Goal: Information Seeking & Learning: Learn about a topic

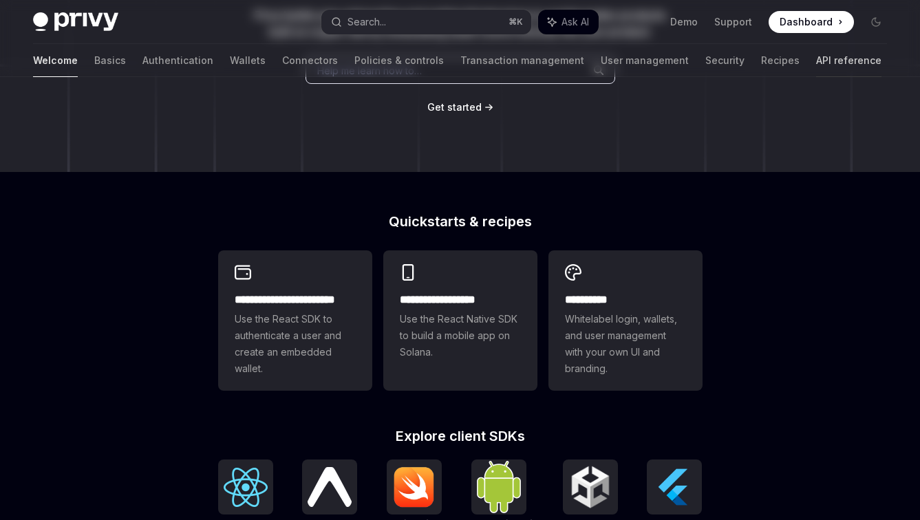
scroll to position [318, 0]
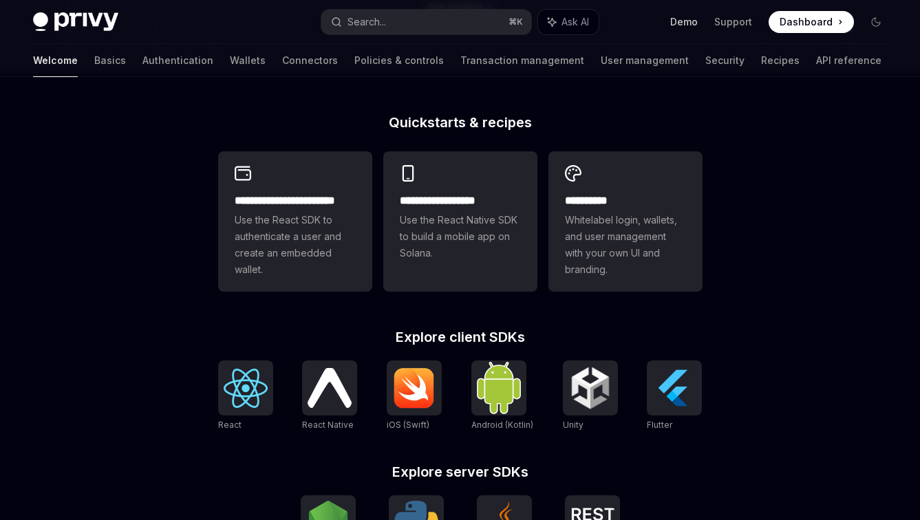
click at [693, 26] on link "Demo" at bounding box center [685, 22] width 28 height 14
click at [741, 21] on link "Support" at bounding box center [734, 22] width 38 height 14
click at [94, 62] on link "Basics" at bounding box center [110, 60] width 32 height 33
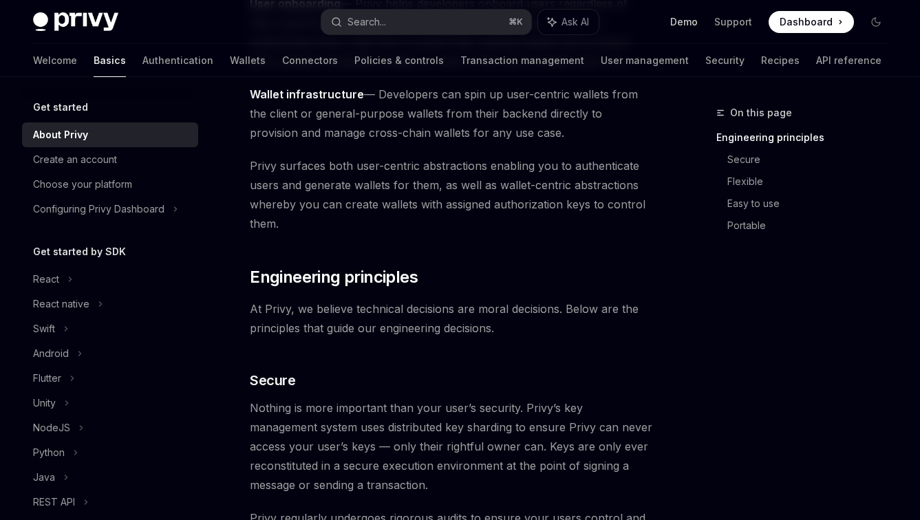
click at [677, 21] on link "Demo" at bounding box center [685, 22] width 28 height 14
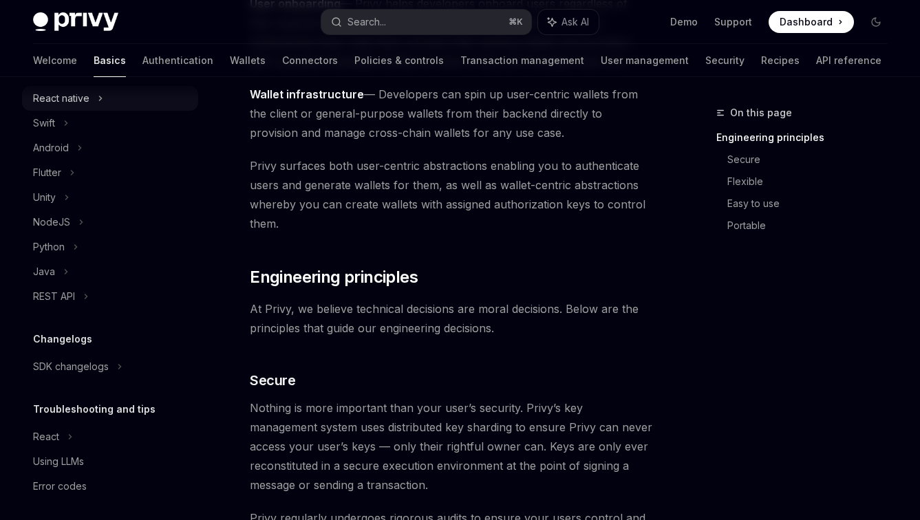
scroll to position [212, 0]
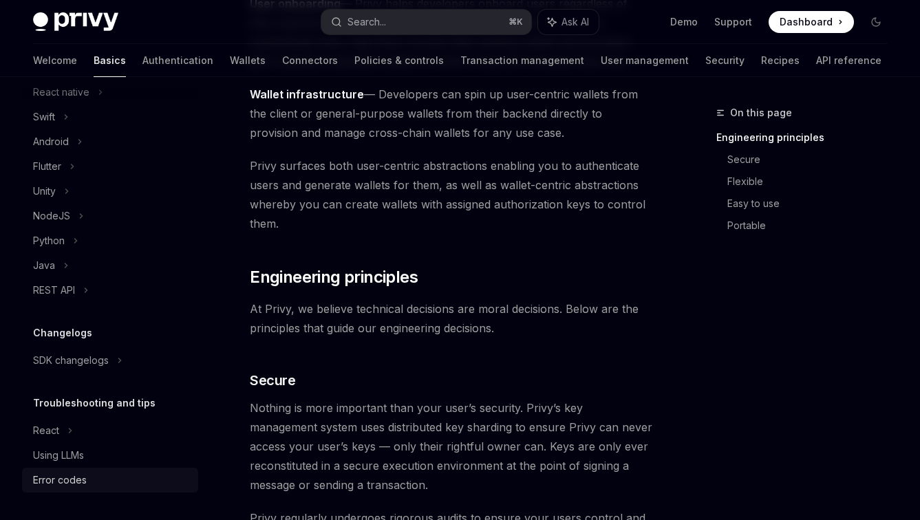
click at [85, 480] on div "Error codes" at bounding box center [60, 480] width 54 height 17
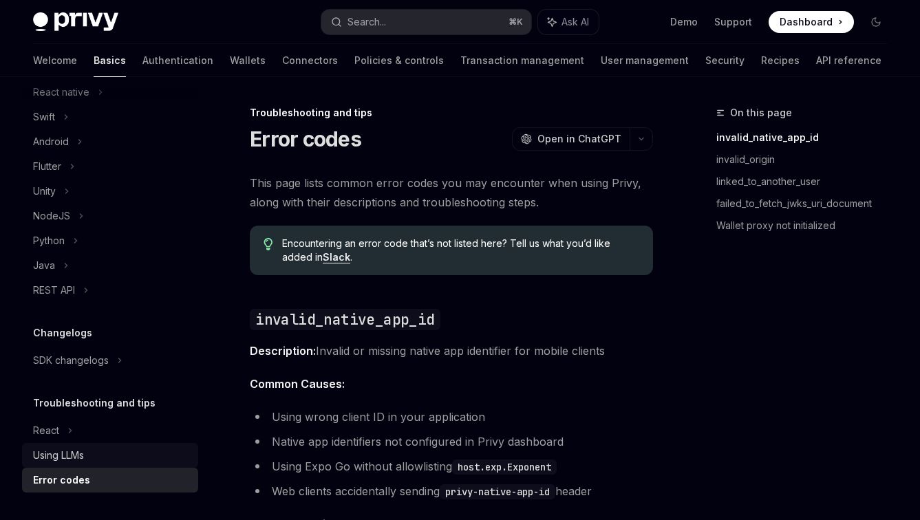
click at [81, 456] on div "Using LLMs" at bounding box center [58, 456] width 51 height 17
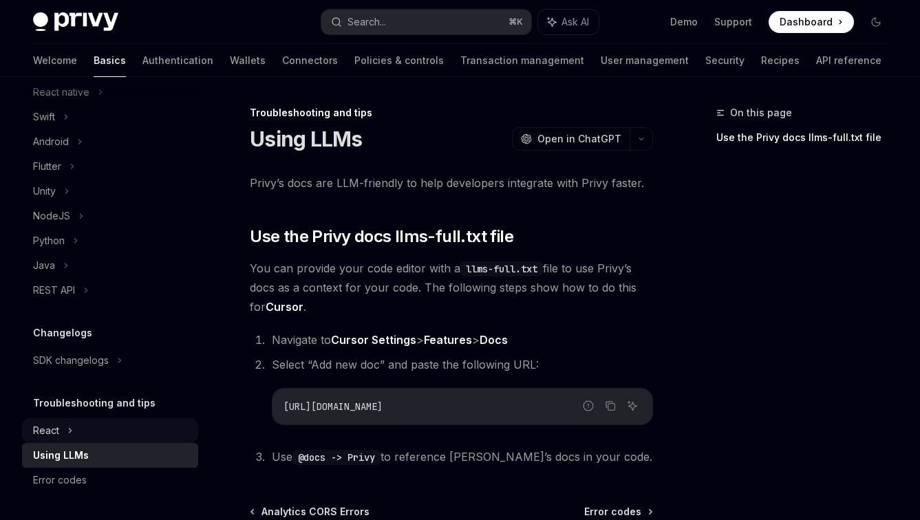
click at [45, 426] on div "React" at bounding box center [46, 431] width 26 height 17
type textarea "*"
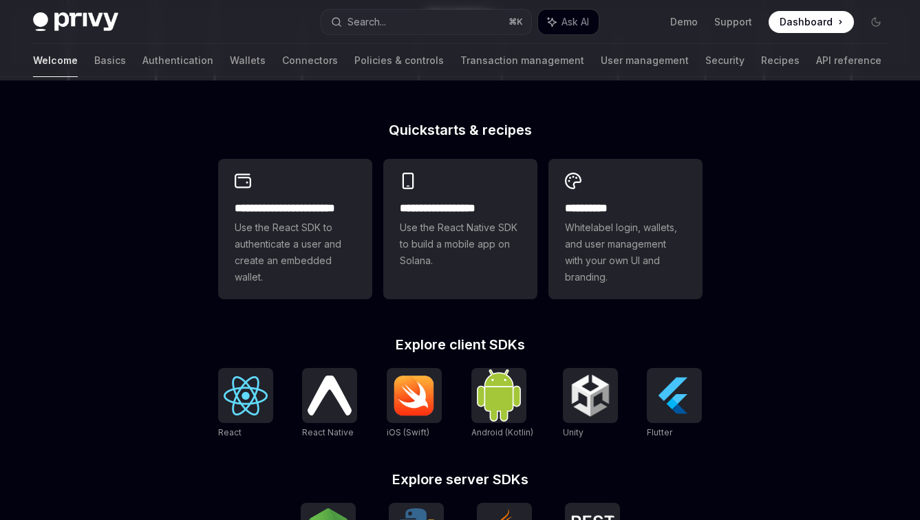
scroll to position [386, 0]
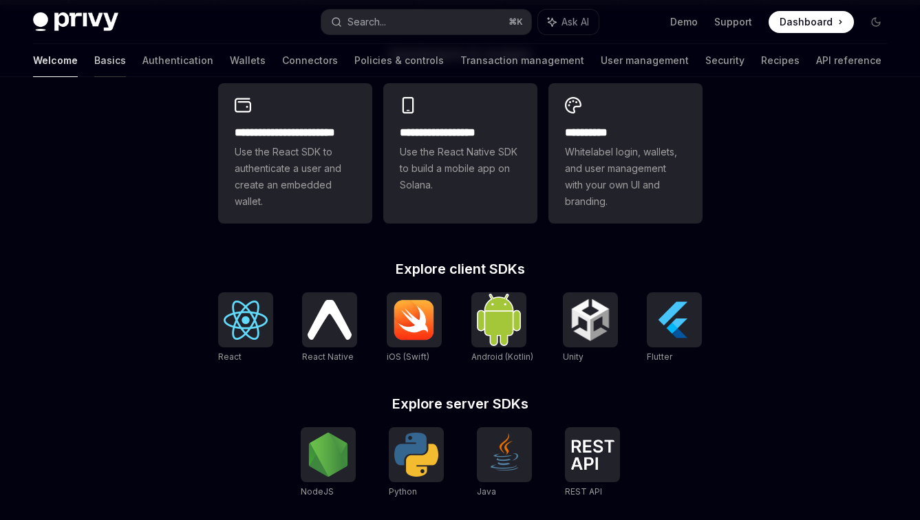
click at [94, 62] on link "Basics" at bounding box center [110, 60] width 32 height 33
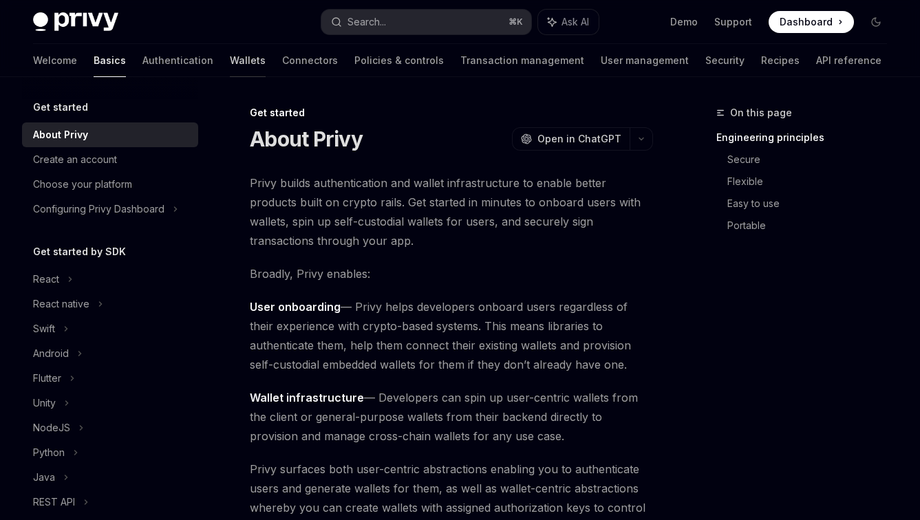
click at [230, 56] on link "Wallets" at bounding box center [248, 60] width 36 height 33
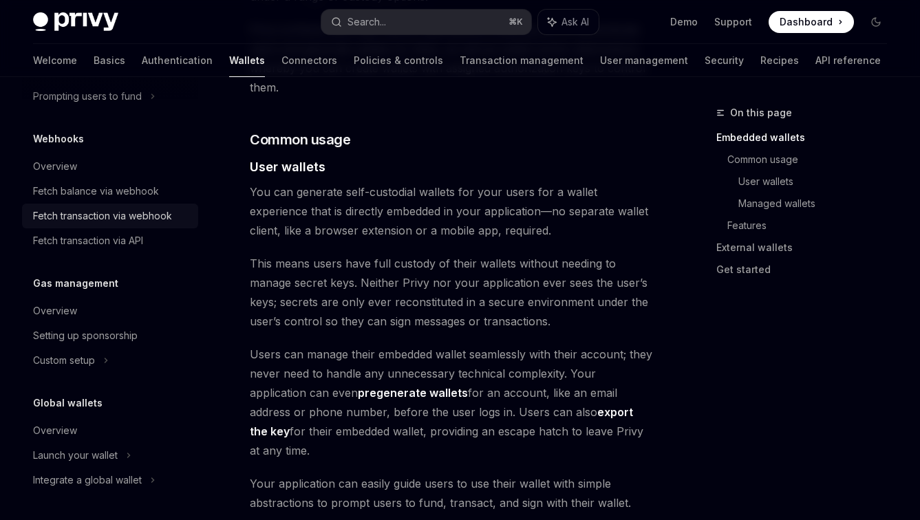
scroll to position [1168, 0]
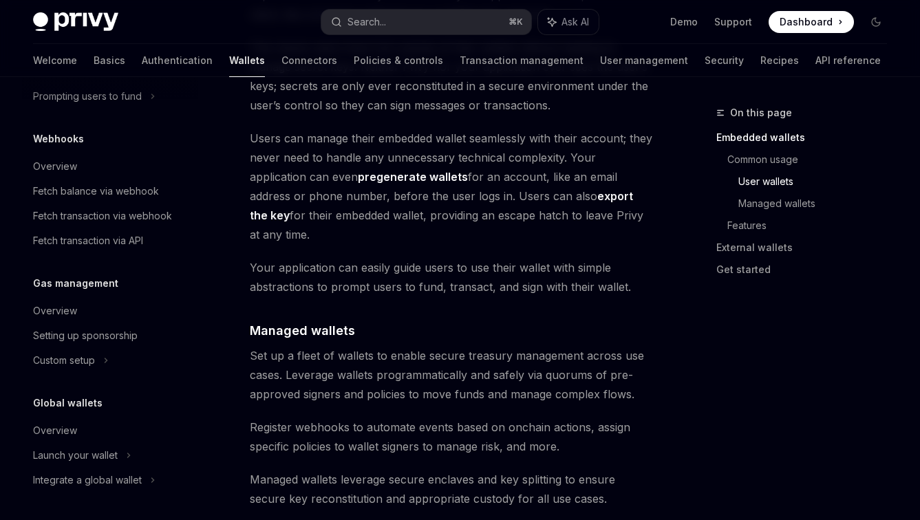
click at [661, 62] on div "Welcome Basics Authentication Wallets Connectors Policies & controls Transactio…" at bounding box center [457, 60] width 848 height 33
click at [705, 61] on link "Security" at bounding box center [724, 60] width 39 height 33
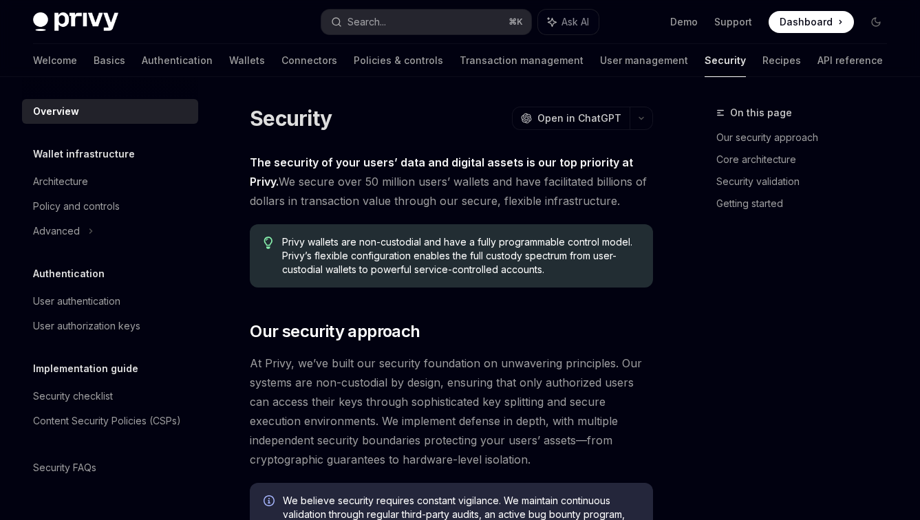
scroll to position [4, 0]
click at [763, 61] on link "Recipes" at bounding box center [782, 60] width 39 height 33
type textarea "*"
